Goal: Entertainment & Leisure: Consume media (video, audio)

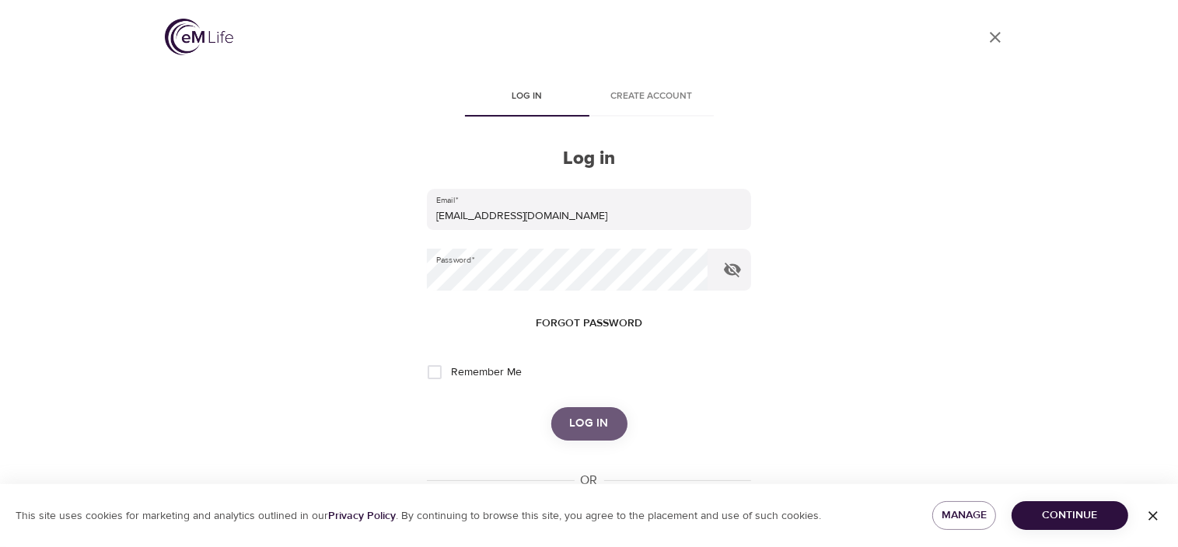
click at [591, 416] on span "Log in" at bounding box center [589, 424] width 39 height 20
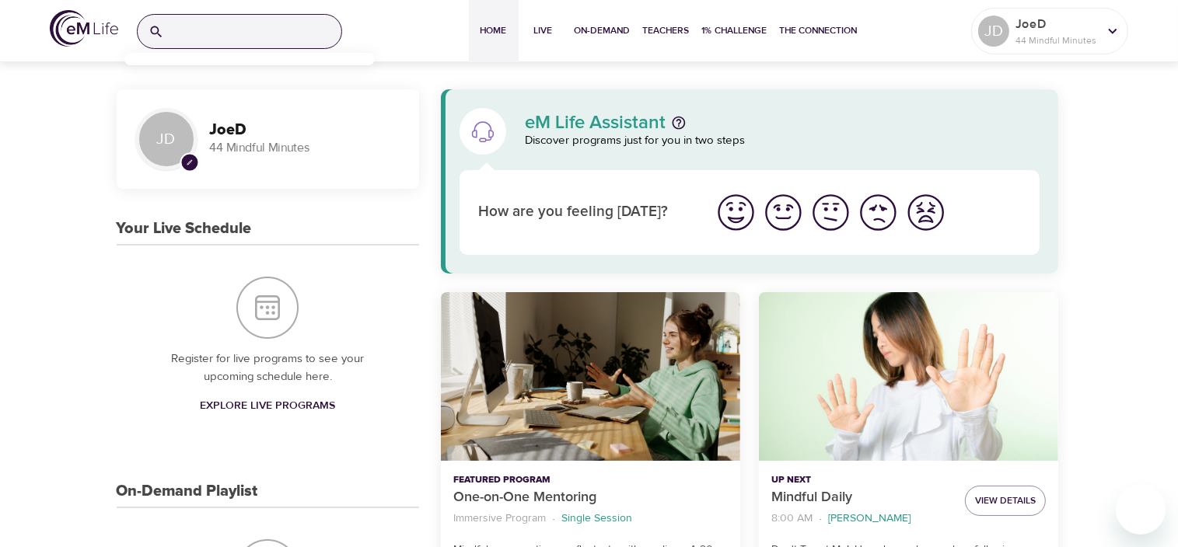
click at [187, 32] on input "search" at bounding box center [255, 31] width 171 height 33
click at [185, 93] on p "Relaxation and Sleep Sounds" at bounding box center [208, 100] width 143 height 23
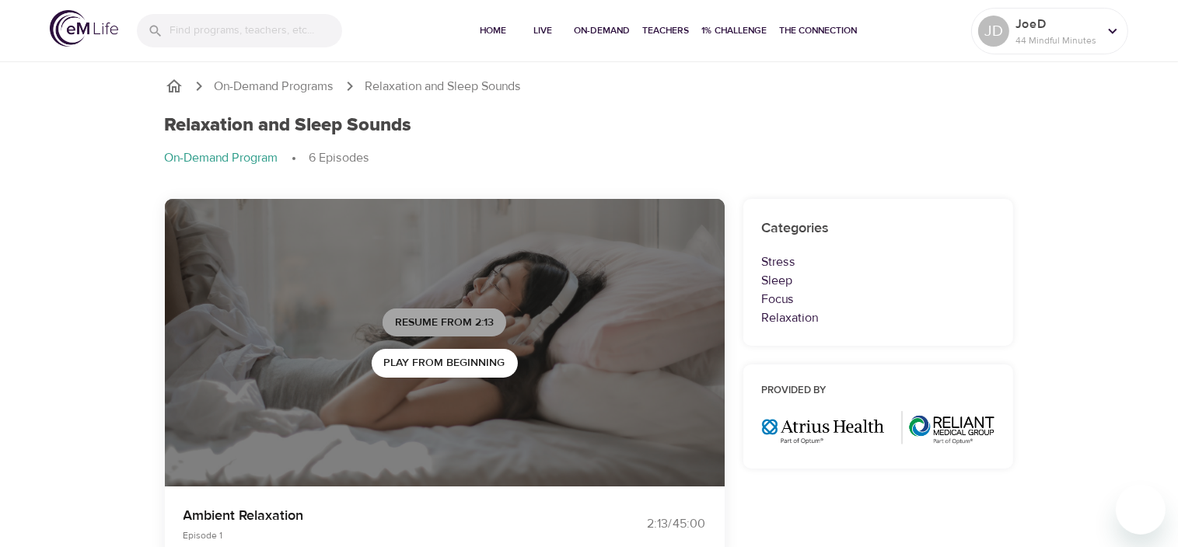
click at [444, 319] on span "Resume from 2:13" at bounding box center [444, 322] width 99 height 19
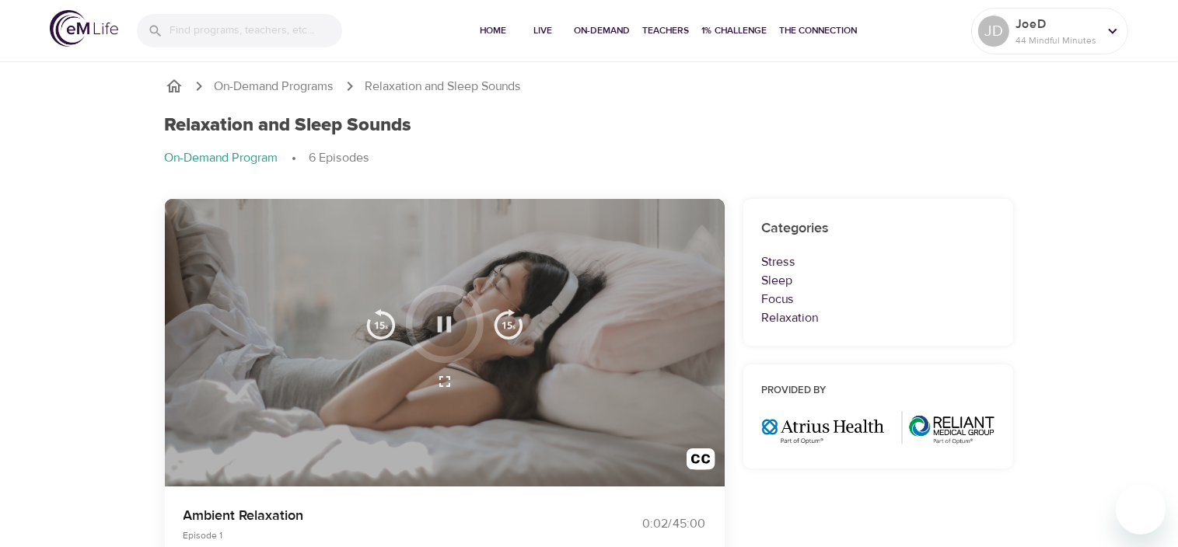
click at [437, 316] on icon "button" at bounding box center [444, 324] width 27 height 27
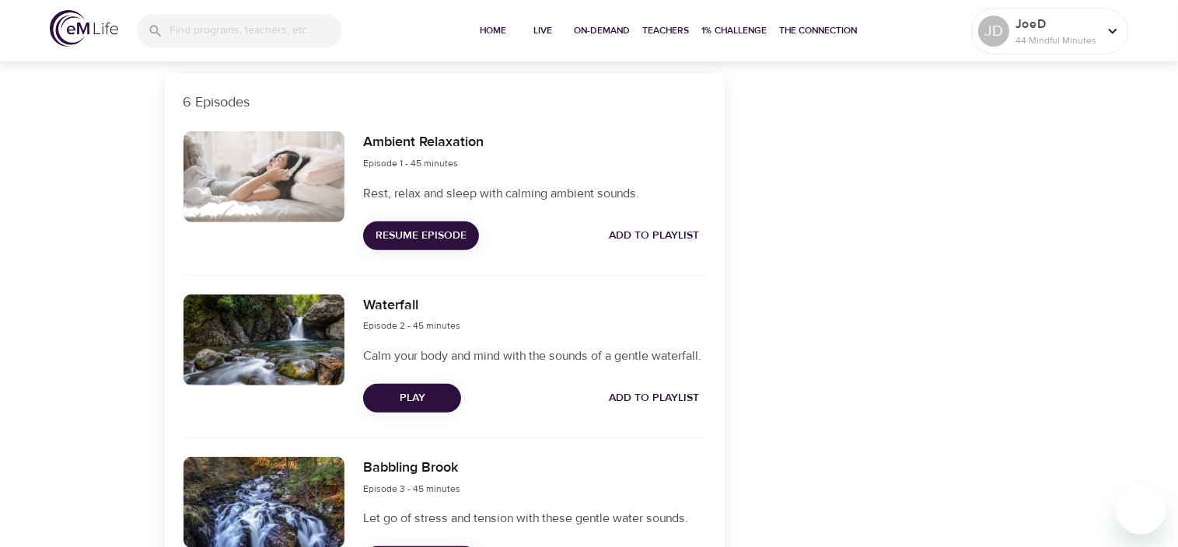
scroll to position [780, 0]
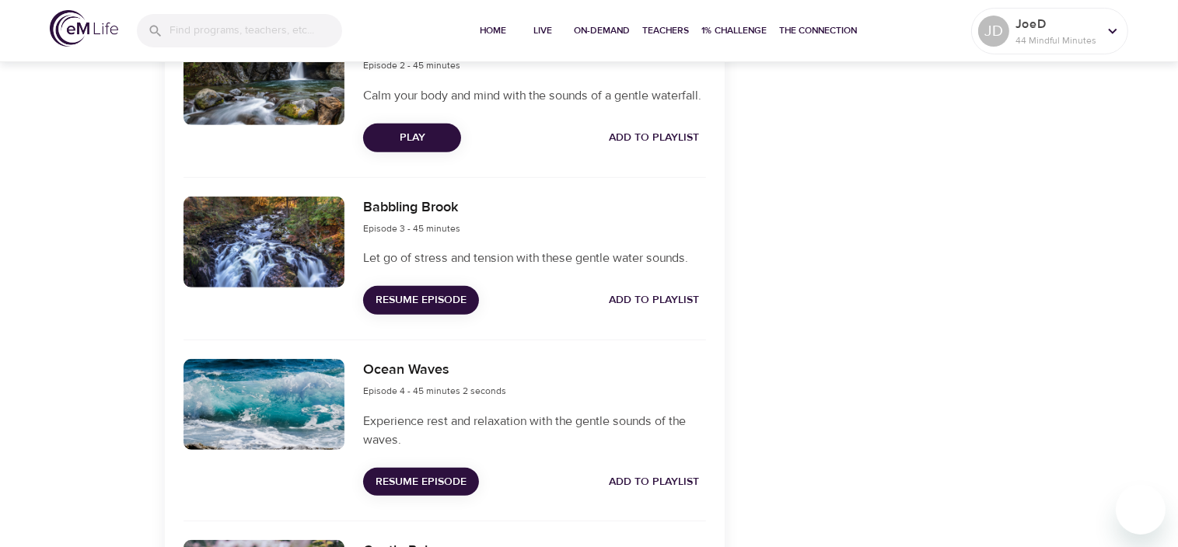
click at [261, 275] on div at bounding box center [264, 242] width 162 height 91
click at [400, 310] on span "Resume Episode" at bounding box center [420, 300] width 91 height 19
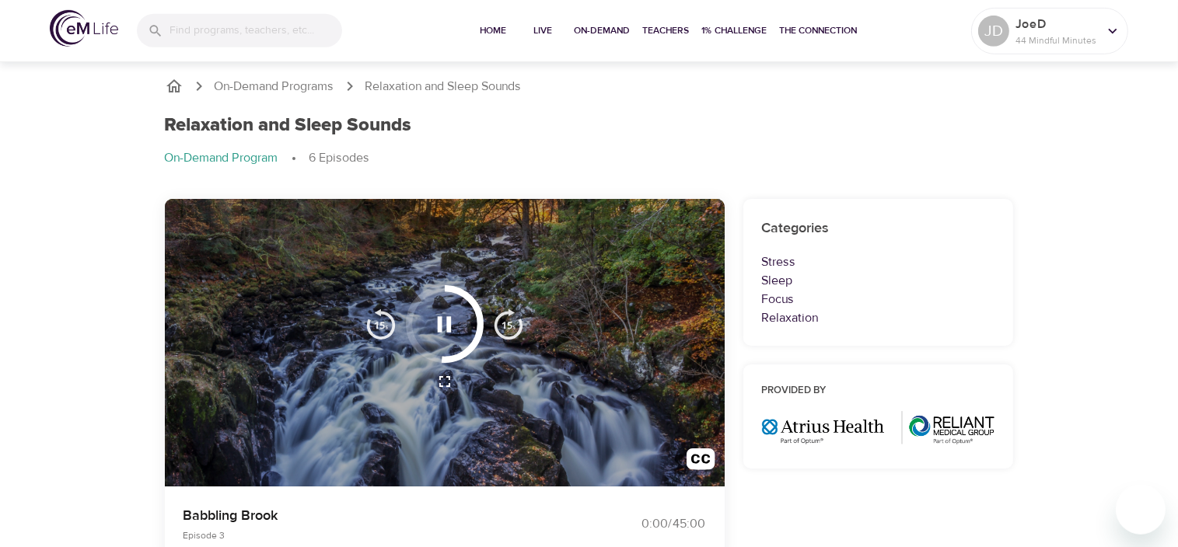
scroll to position [0, 0]
click at [442, 316] on icon "button" at bounding box center [445, 324] width 14 height 16
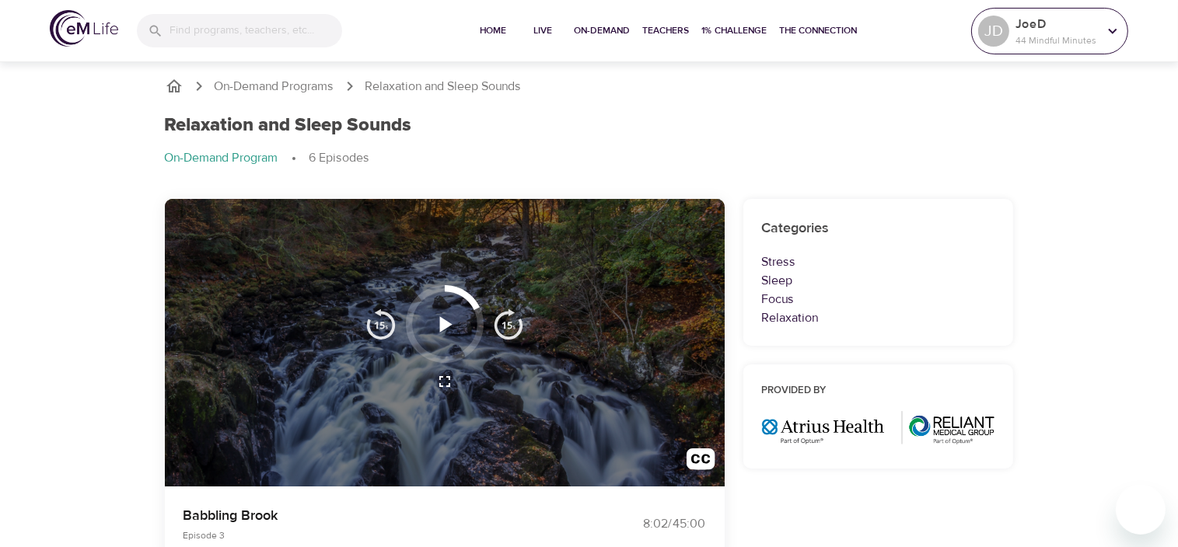
click at [1109, 33] on icon at bounding box center [1112, 31] width 17 height 17
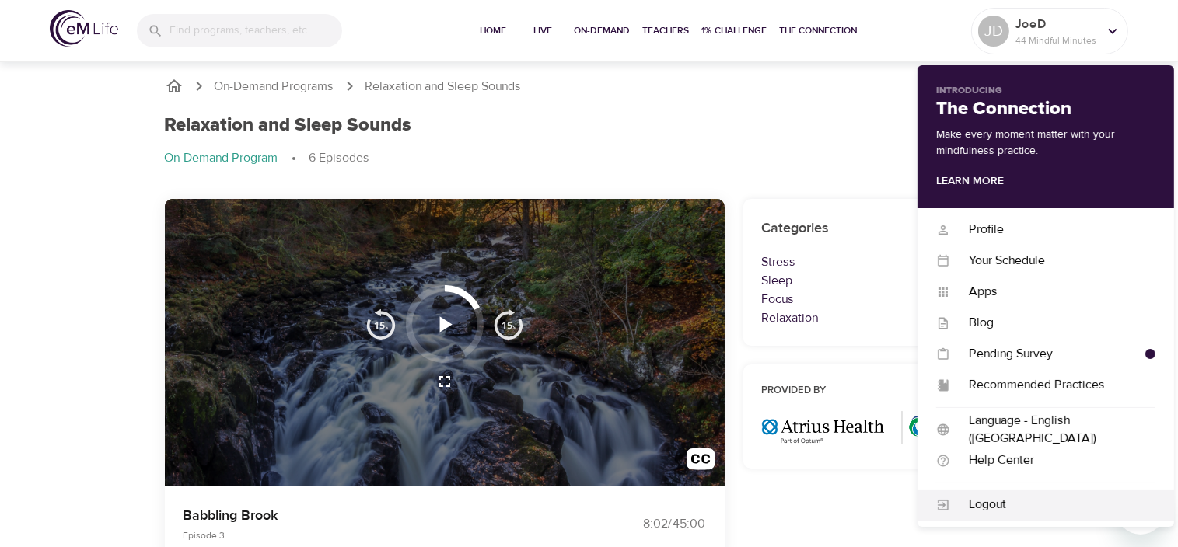
click at [972, 512] on div "Logout" at bounding box center [1052, 505] width 205 height 18
